Goal: Transaction & Acquisition: Purchase product/service

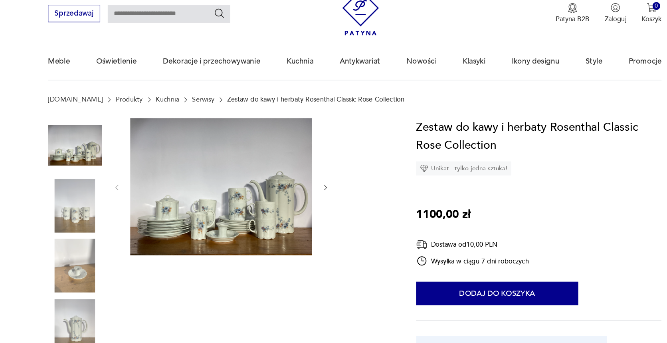
scroll to position [24, 0]
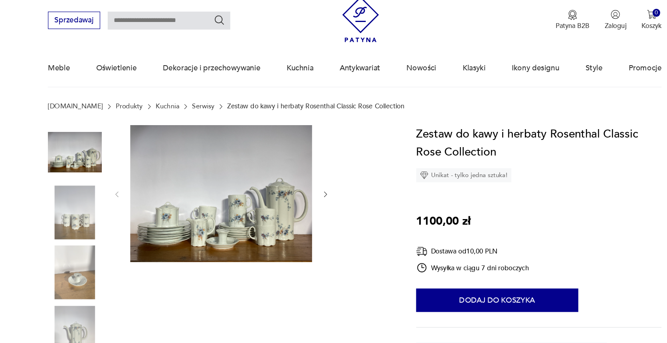
click at [309, 164] on icon "button" at bounding box center [308, 165] width 7 height 7
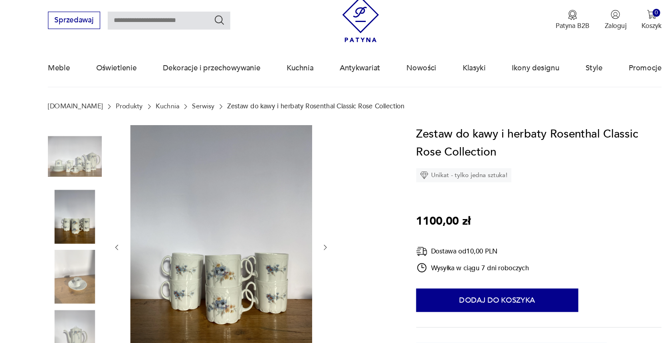
click at [309, 210] on icon "button" at bounding box center [308, 210] width 2 height 5
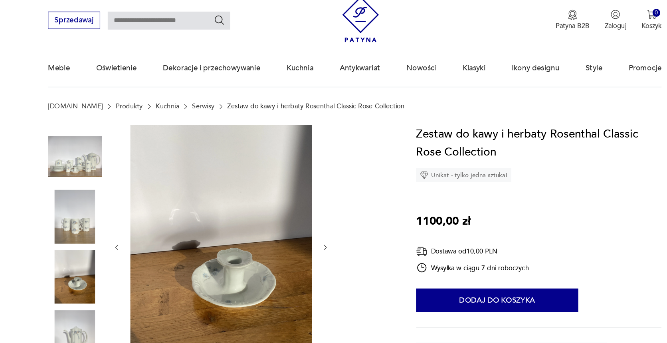
click at [309, 209] on icon "button" at bounding box center [308, 211] width 7 height 7
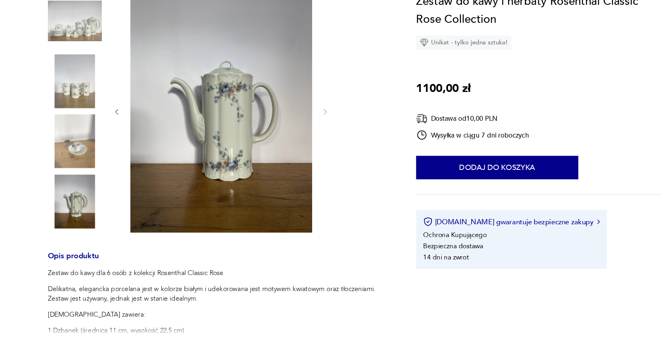
scroll to position [93, 0]
